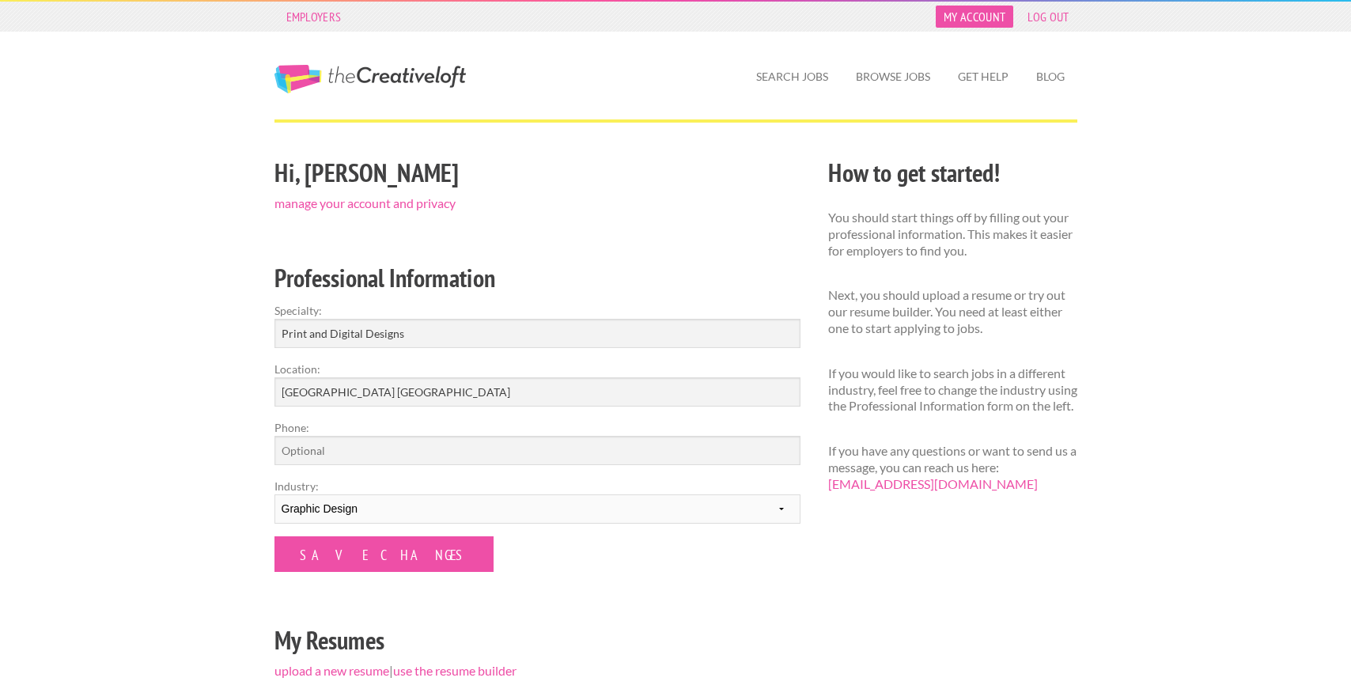
click at [984, 22] on link "My Account" at bounding box center [975, 17] width 78 height 22
click at [976, 6] on link "My Account" at bounding box center [975, 17] width 78 height 22
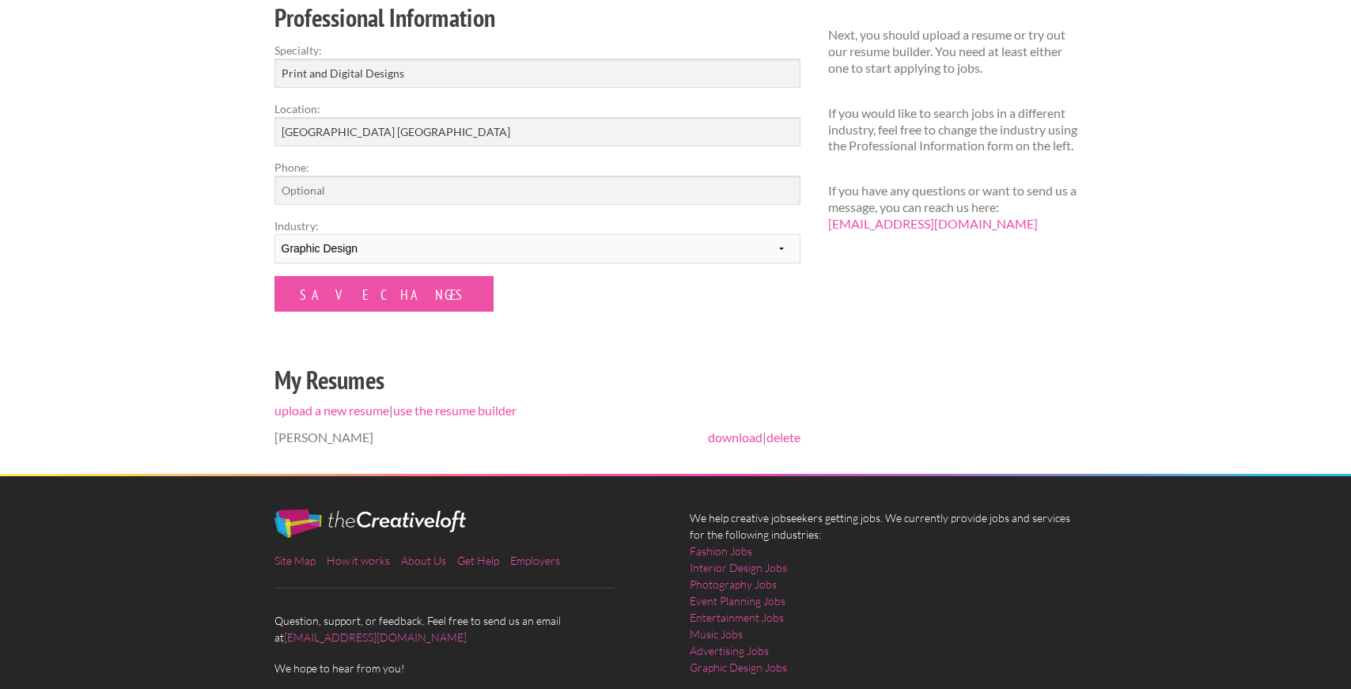
scroll to position [335, 0]
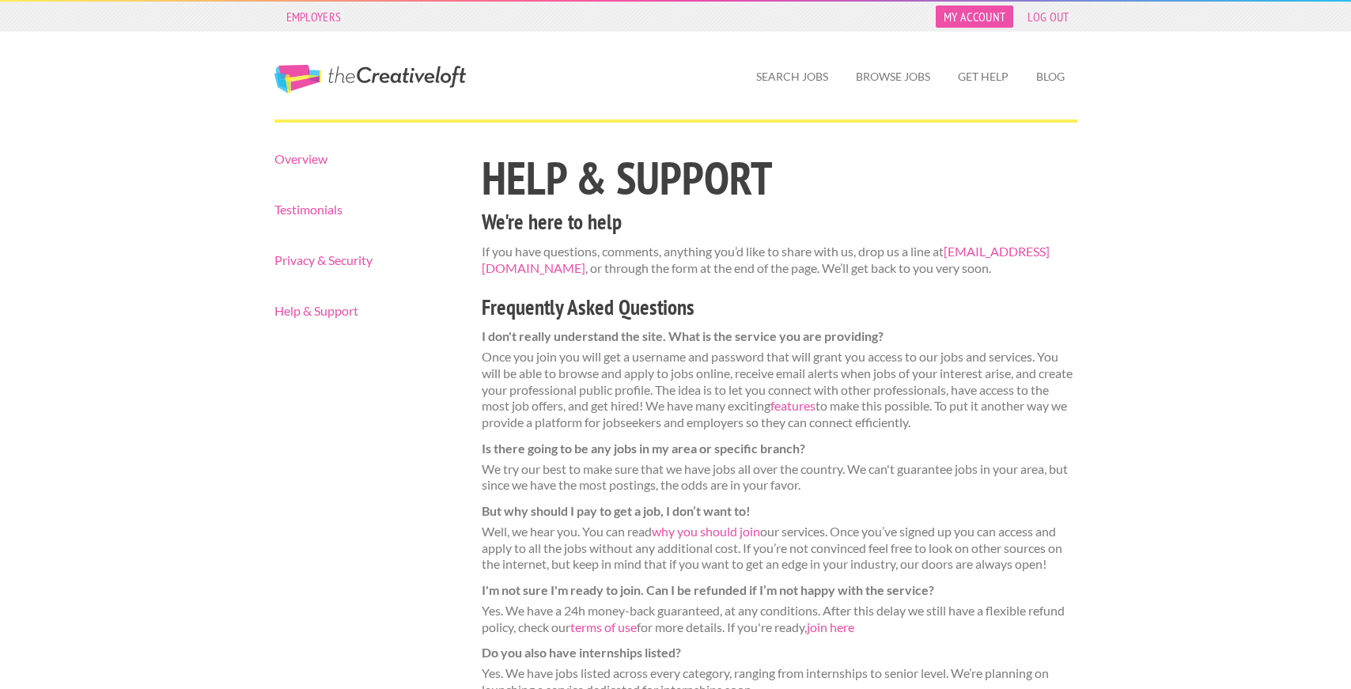
click at [996, 17] on link "My Account" at bounding box center [975, 17] width 78 height 22
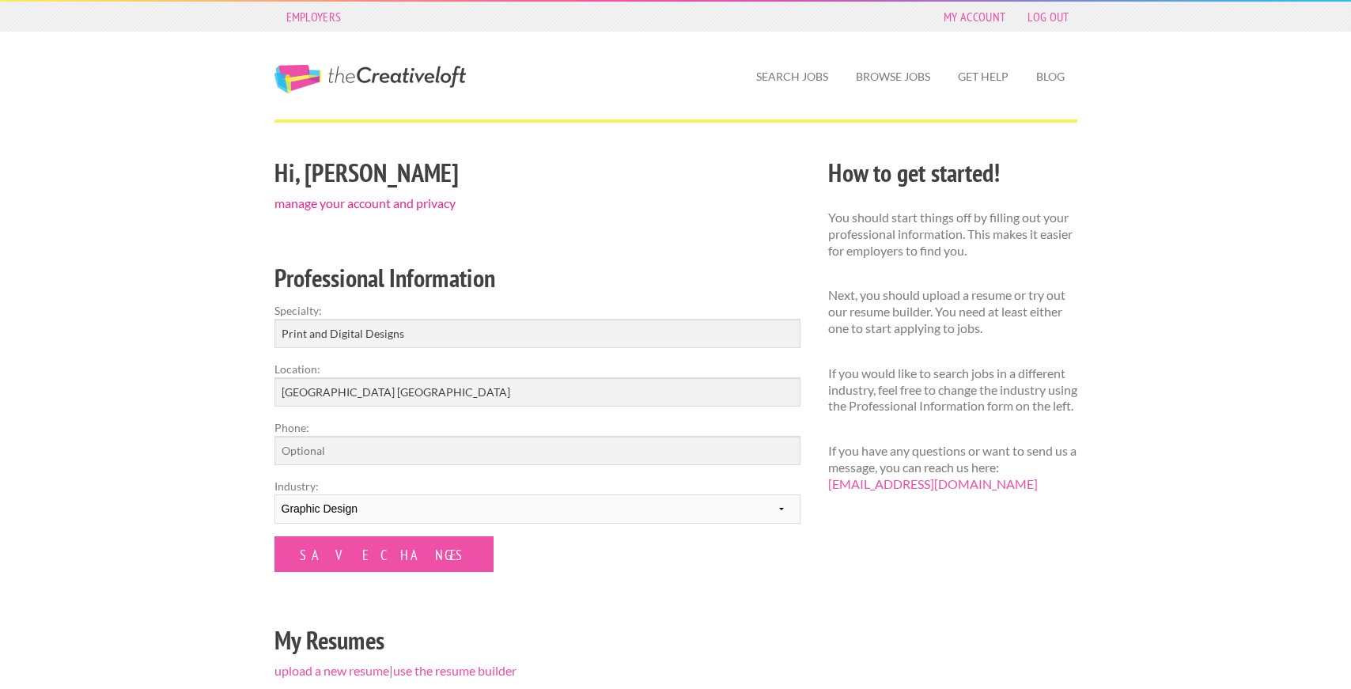
click at [423, 207] on link "manage your account and privacy" at bounding box center [365, 202] width 181 height 15
